Goal: Task Accomplishment & Management: Complete application form

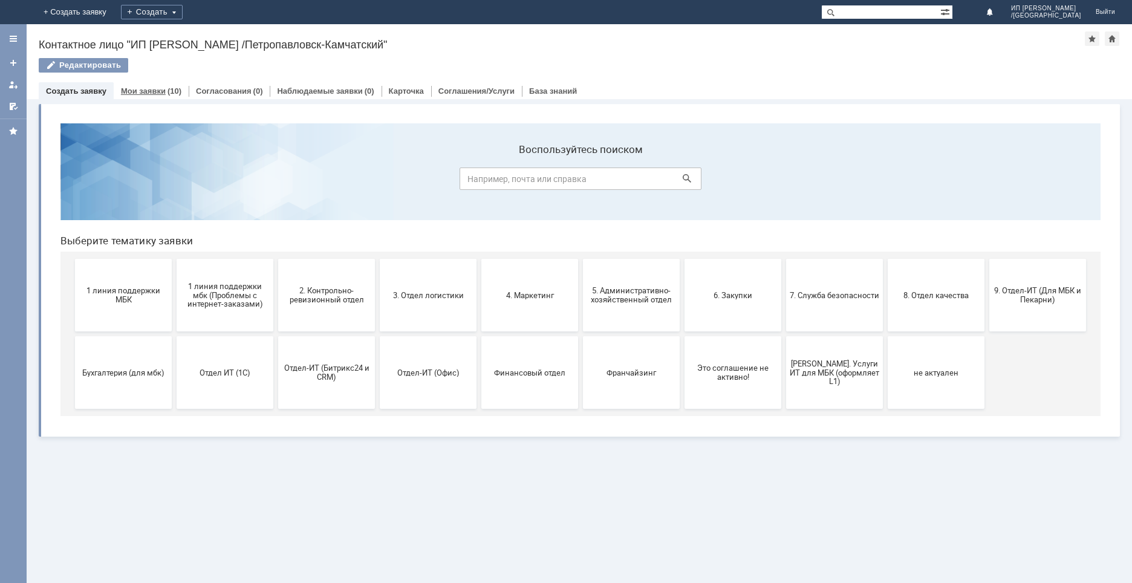
click at [137, 90] on link "Мои заявки" at bounding box center [143, 90] width 45 height 9
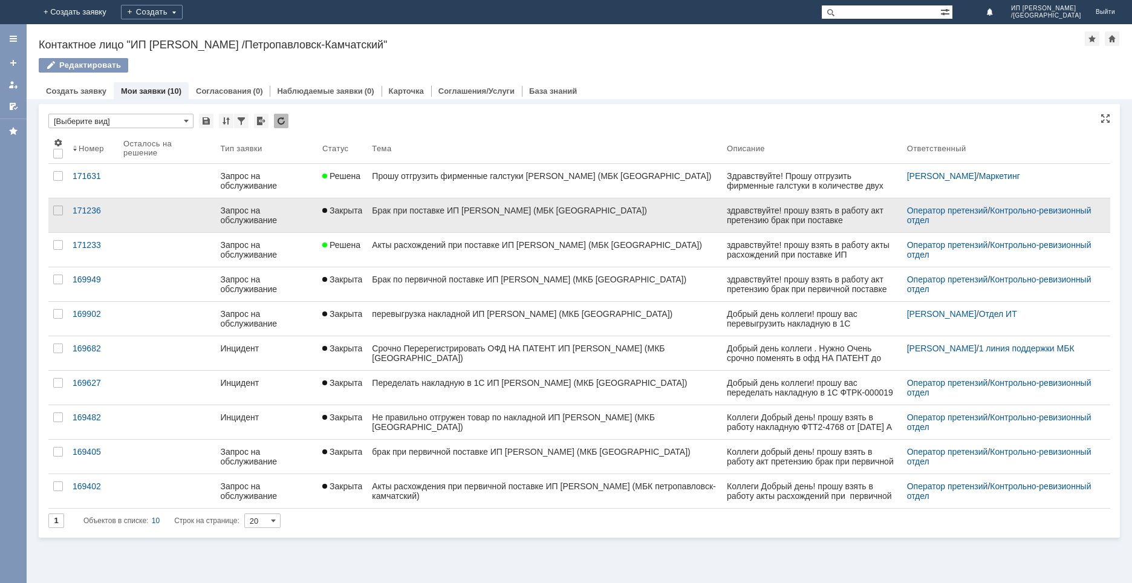
click at [418, 221] on link "Брак при поставке ИП [PERSON_NAME] (МБК [GEOGRAPHIC_DATA])" at bounding box center [544, 215] width 355 height 34
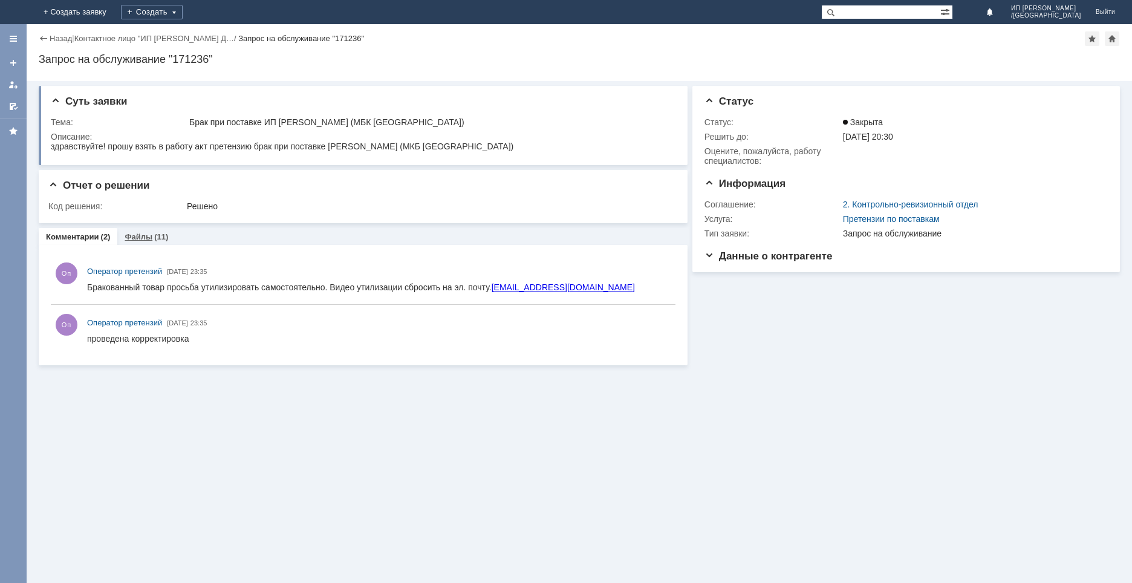
click at [151, 240] on div "Файлы (11)" at bounding box center [147, 237] width 44 height 8
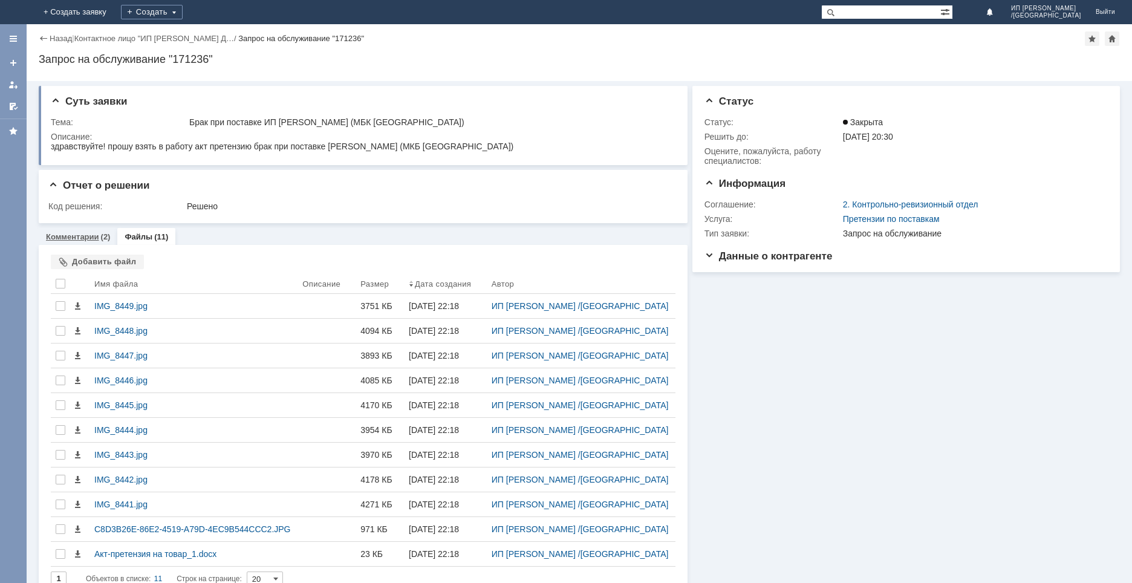
click at [79, 233] on link "Комментарии" at bounding box center [72, 236] width 53 height 9
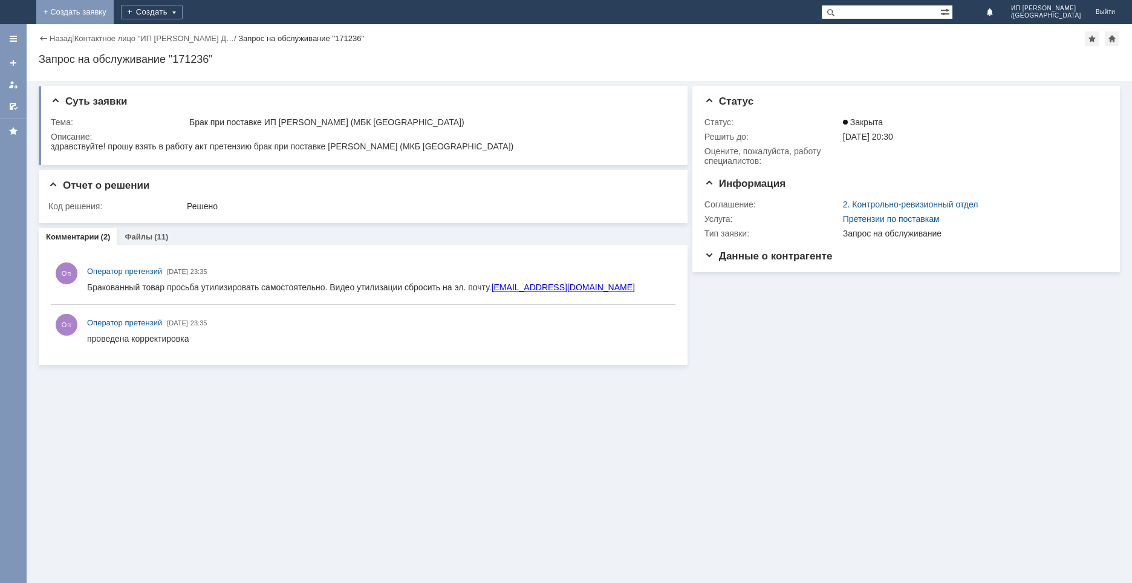
click at [114, 13] on link "+ Создать заявку" at bounding box center [74, 12] width 77 height 24
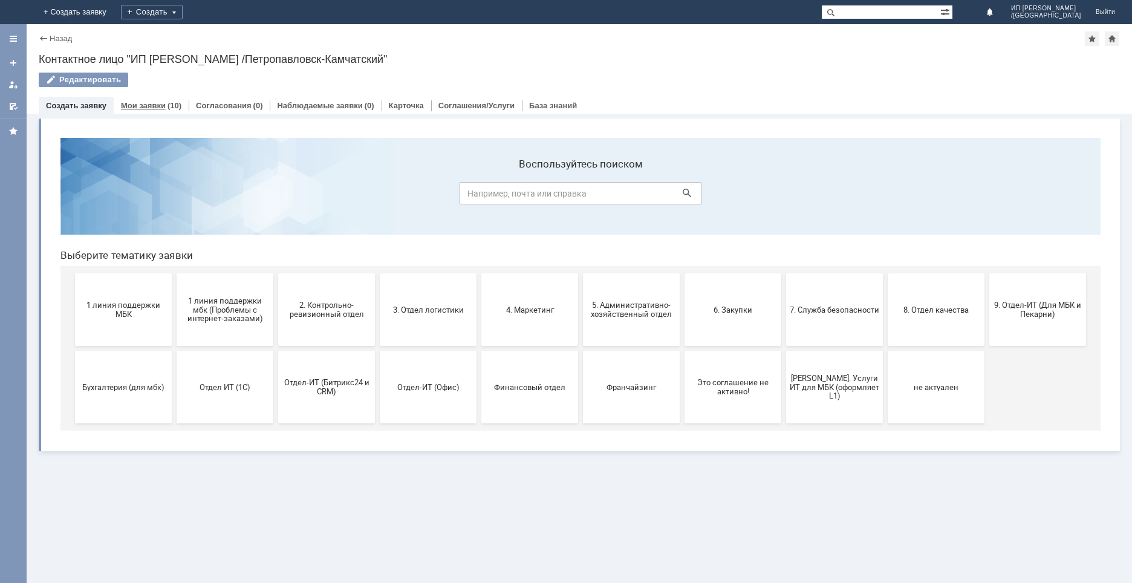
click at [152, 108] on link "Мои заявки" at bounding box center [143, 105] width 45 height 9
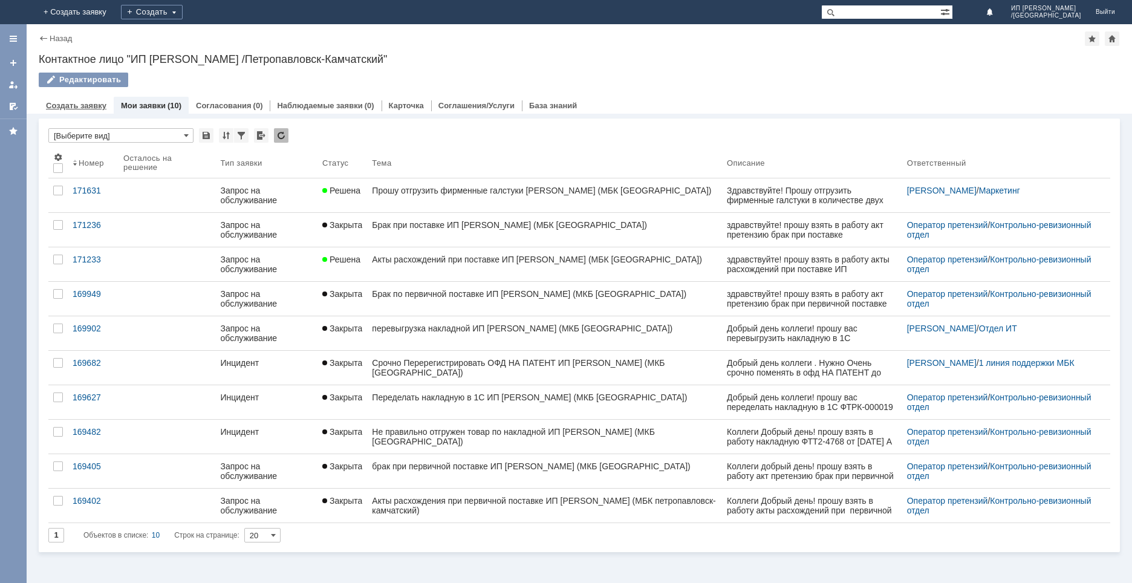
click at [95, 100] on div "Создать заявку" at bounding box center [76, 106] width 75 height 18
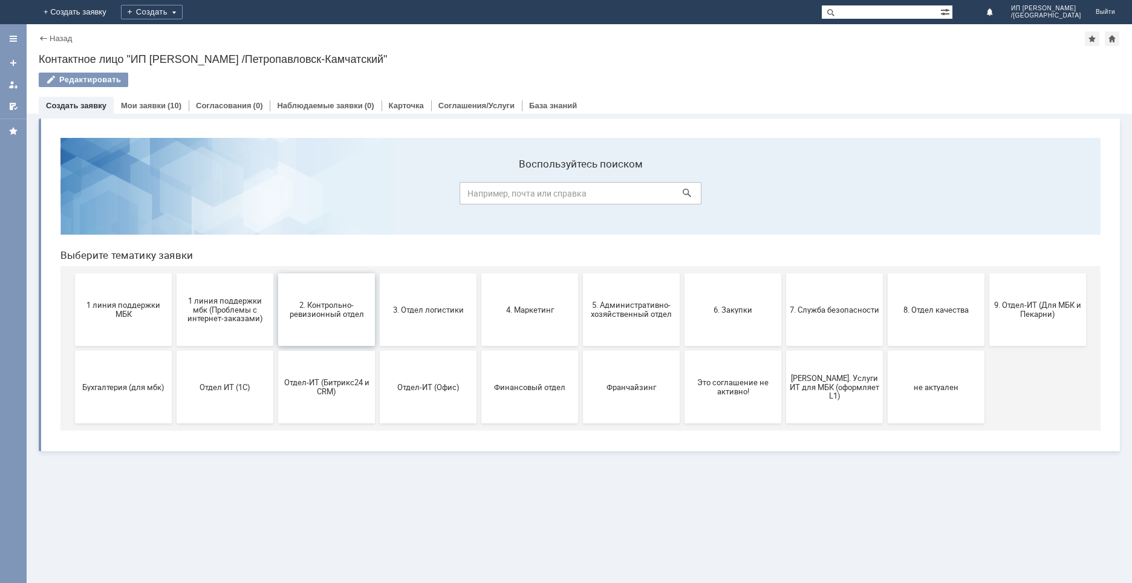
click at [321, 316] on span "2. Контрольно-ревизионный отдел" at bounding box center [327, 310] width 90 height 18
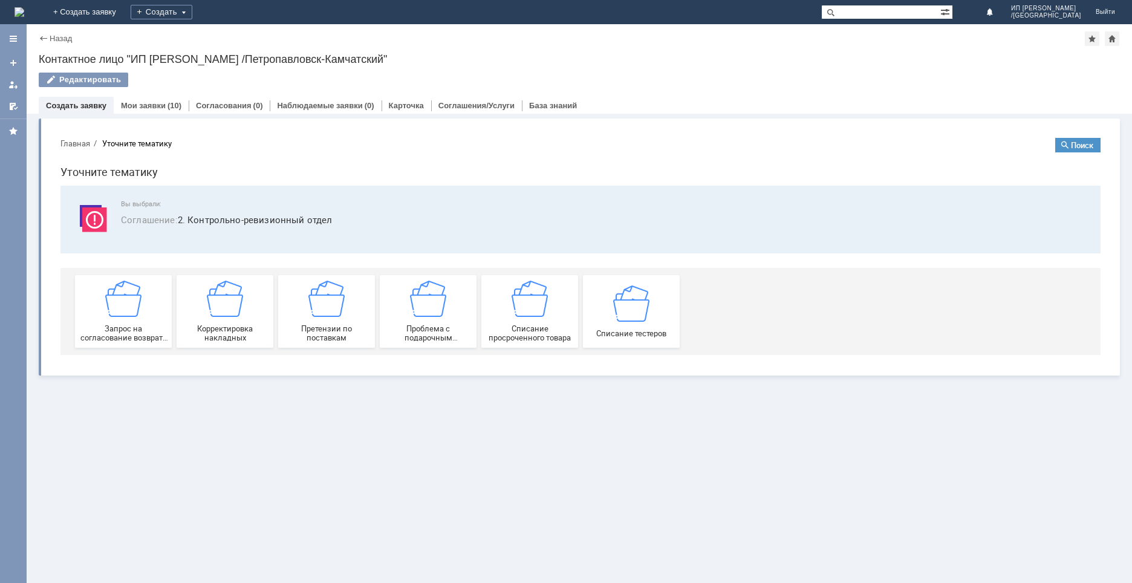
click at [321, 316] on img at bounding box center [326, 299] width 36 height 36
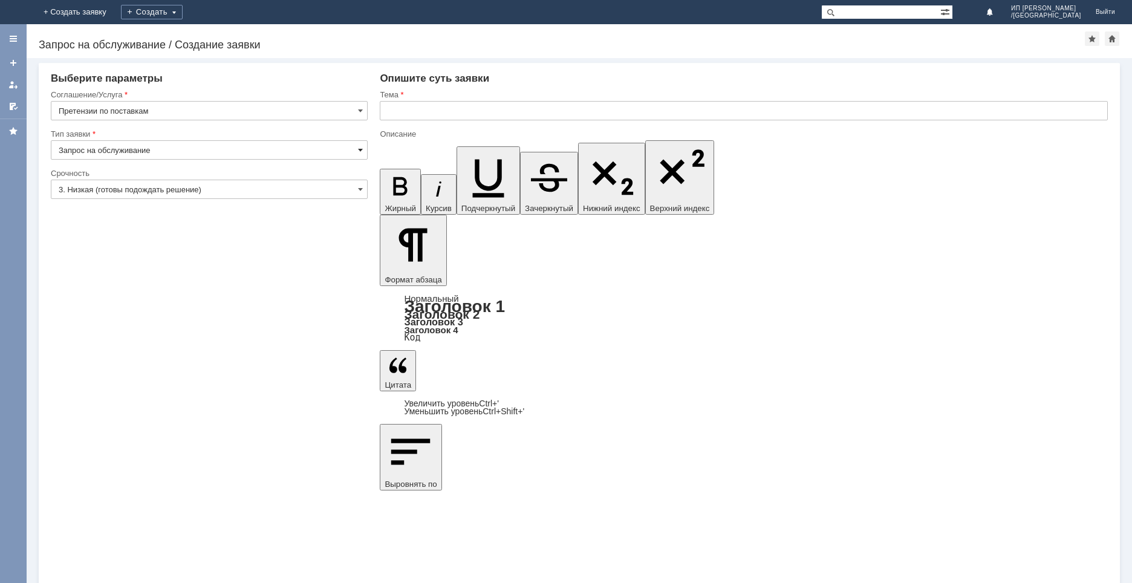
click at [359, 151] on span at bounding box center [360, 150] width 5 height 10
click at [289, 194] on span "Запрос на обслуживание" at bounding box center [209, 192] width 301 height 10
type input "Запрос на обслуживание"
click at [363, 186] on span at bounding box center [360, 189] width 5 height 10
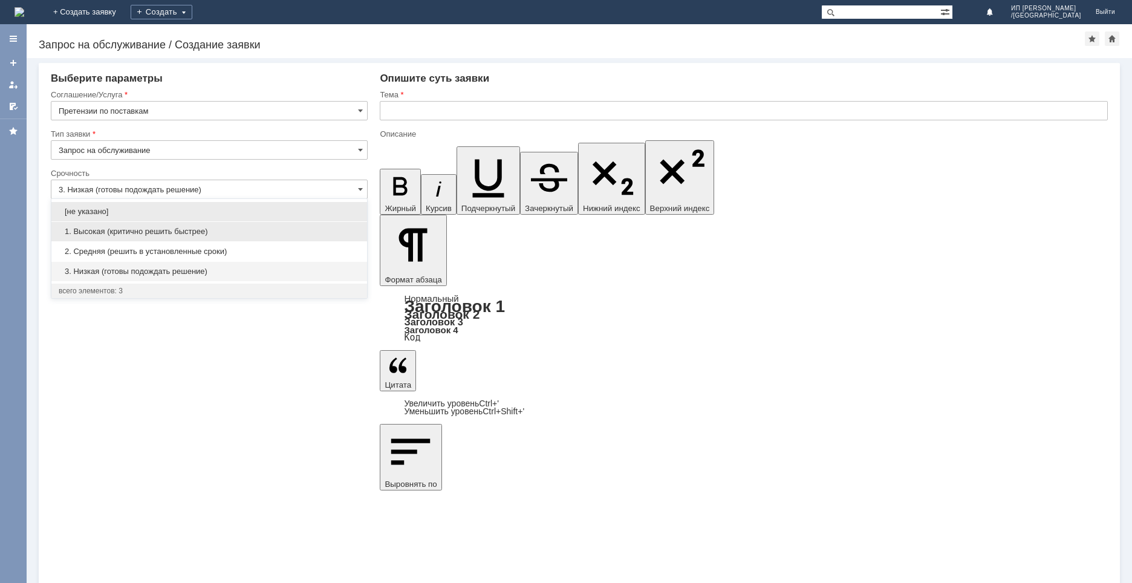
click at [198, 233] on span "1. Высокая (критично решить быстрее)" at bounding box center [209, 232] width 301 height 10
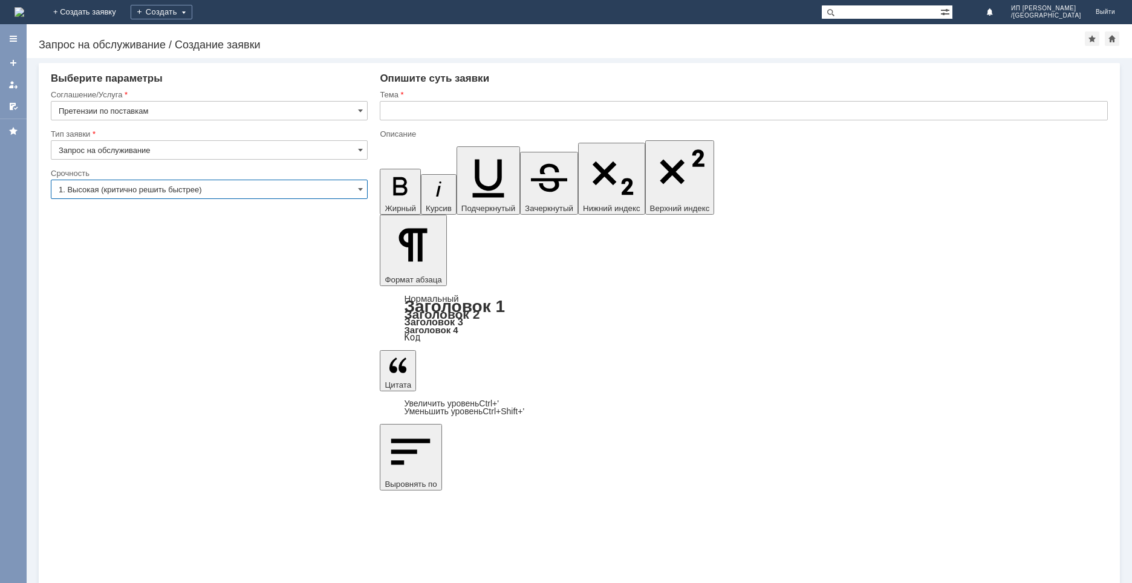
type input "1. Высокая (критично решить быстрее)"
click at [408, 110] on input "text" at bounding box center [744, 110] width 728 height 19
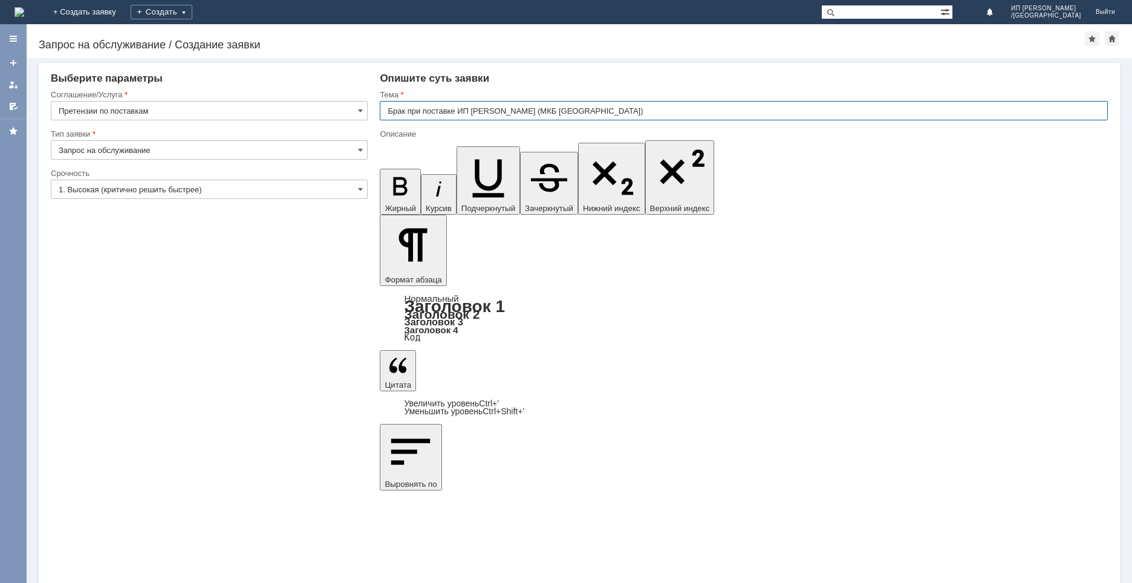
type input "Брак при поставке ИП [PERSON_NAME] (МКБ [GEOGRAPHIC_DATA])"
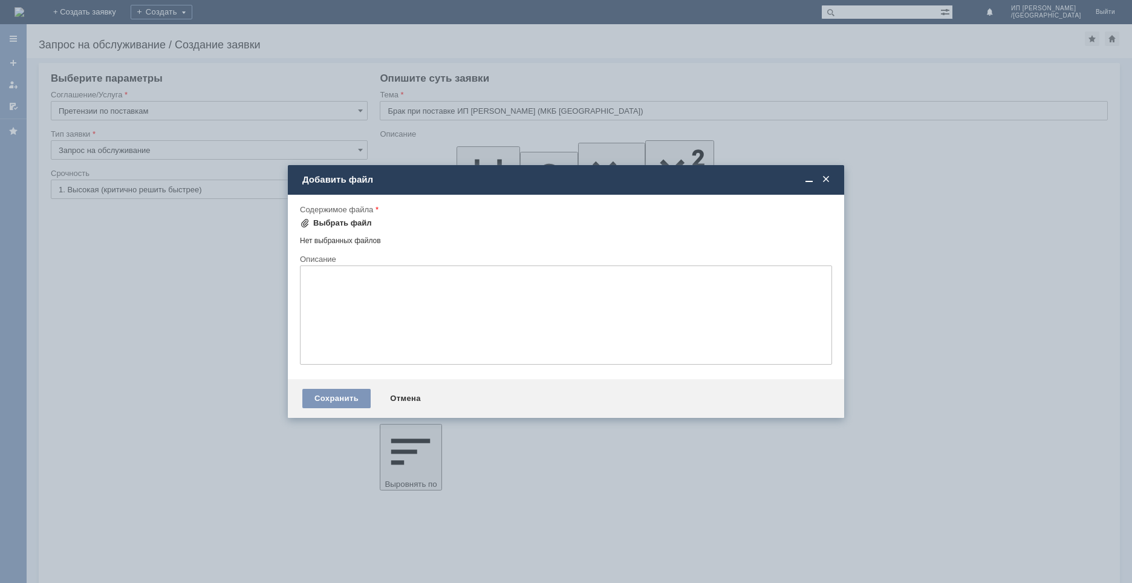
click at [324, 223] on div "Выбрать файл" at bounding box center [342, 223] width 59 height 10
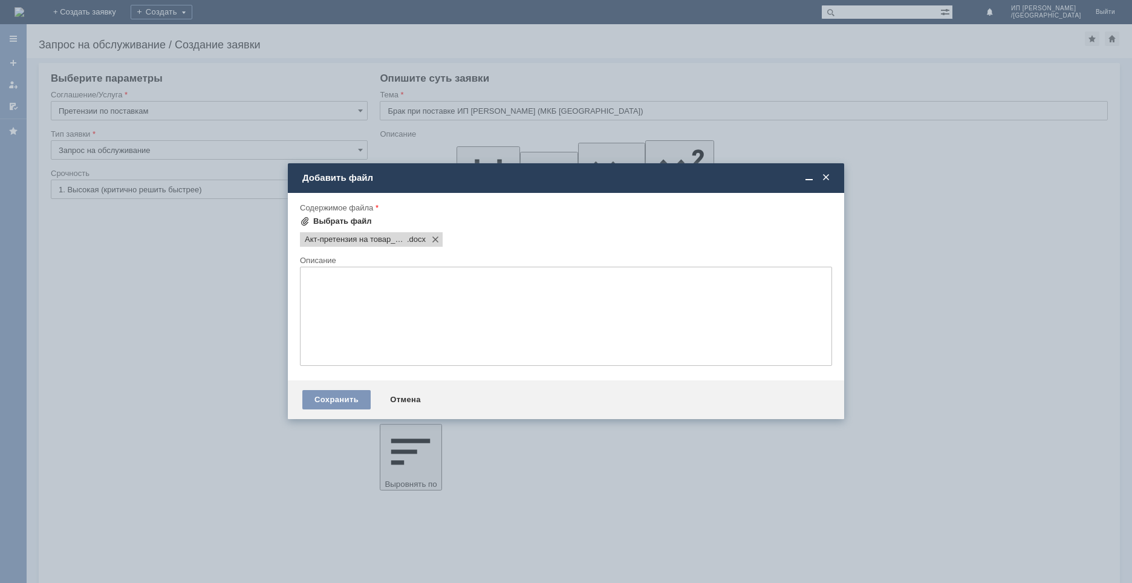
click at [320, 222] on div "Выбрать файл" at bounding box center [342, 222] width 59 height 10
click at [317, 220] on div "Выбрать файл" at bounding box center [342, 222] width 59 height 10
click at [334, 398] on div "Сохранить" at bounding box center [336, 399] width 68 height 19
